Goal: Find specific page/section: Find specific page/section

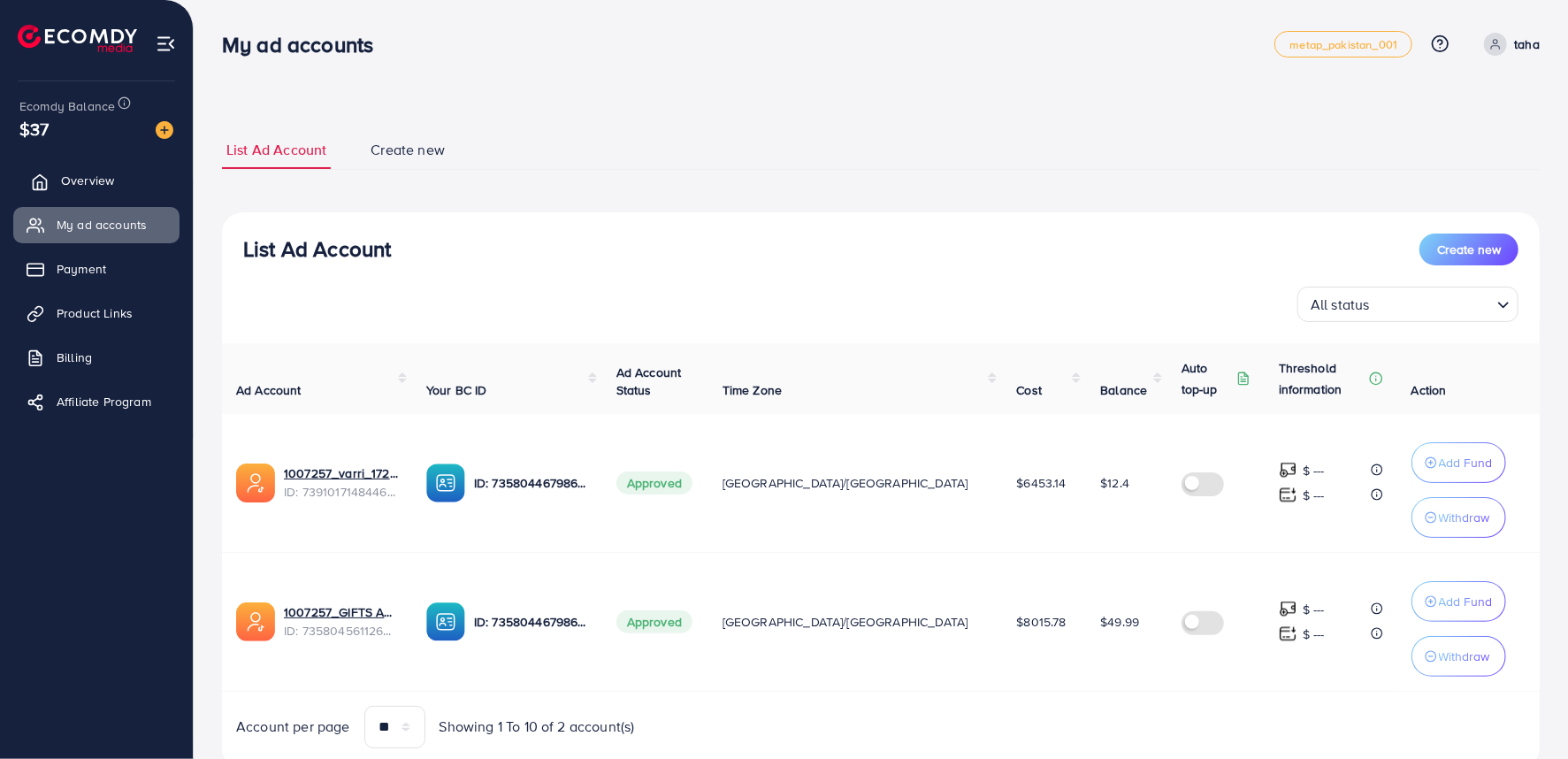
click at [100, 175] on span "Overview" at bounding box center [86, 181] width 53 height 18
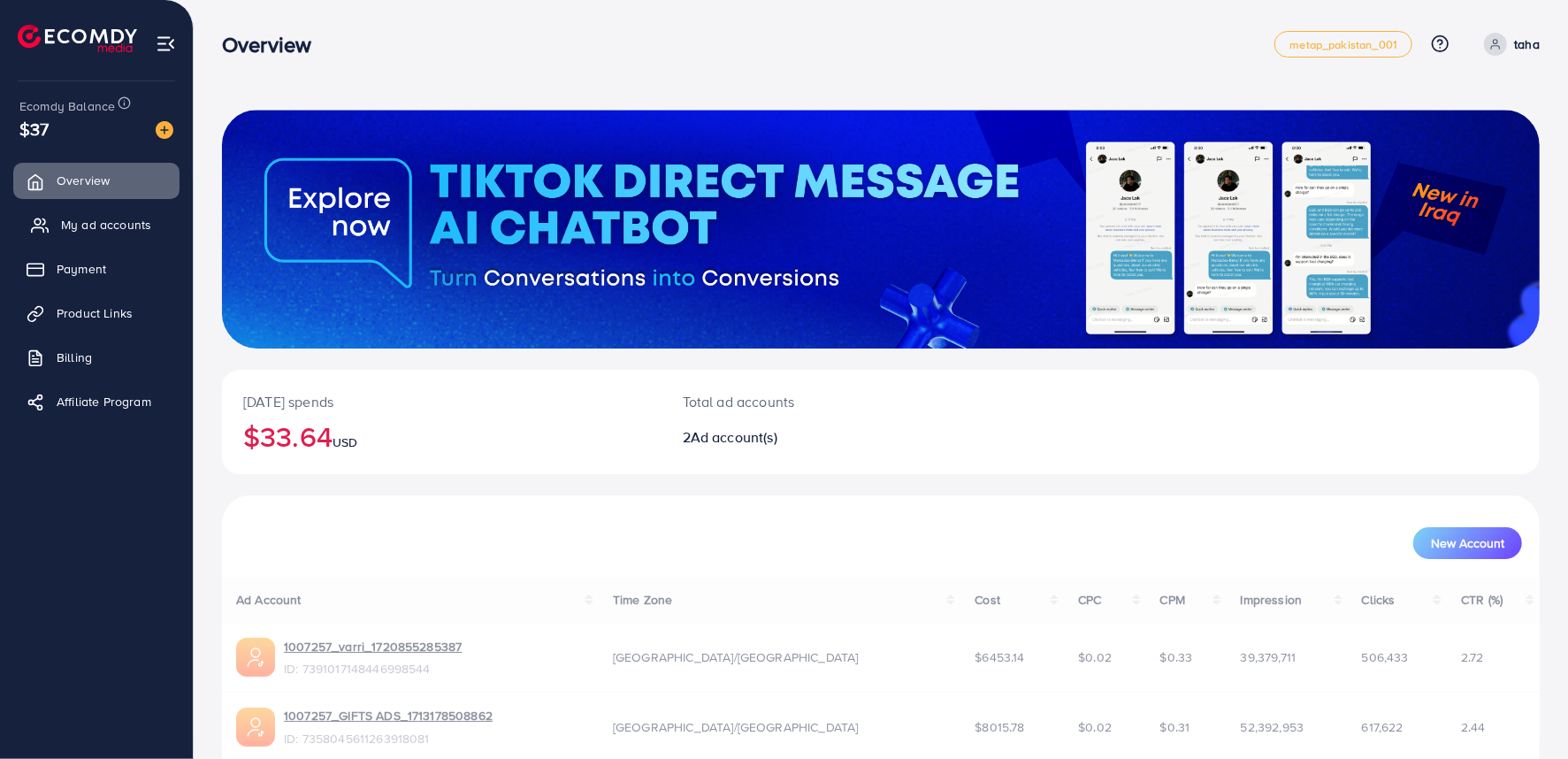
click at [102, 211] on link "My ad accounts" at bounding box center [95, 225] width 166 height 36
